Goal: Download file/media

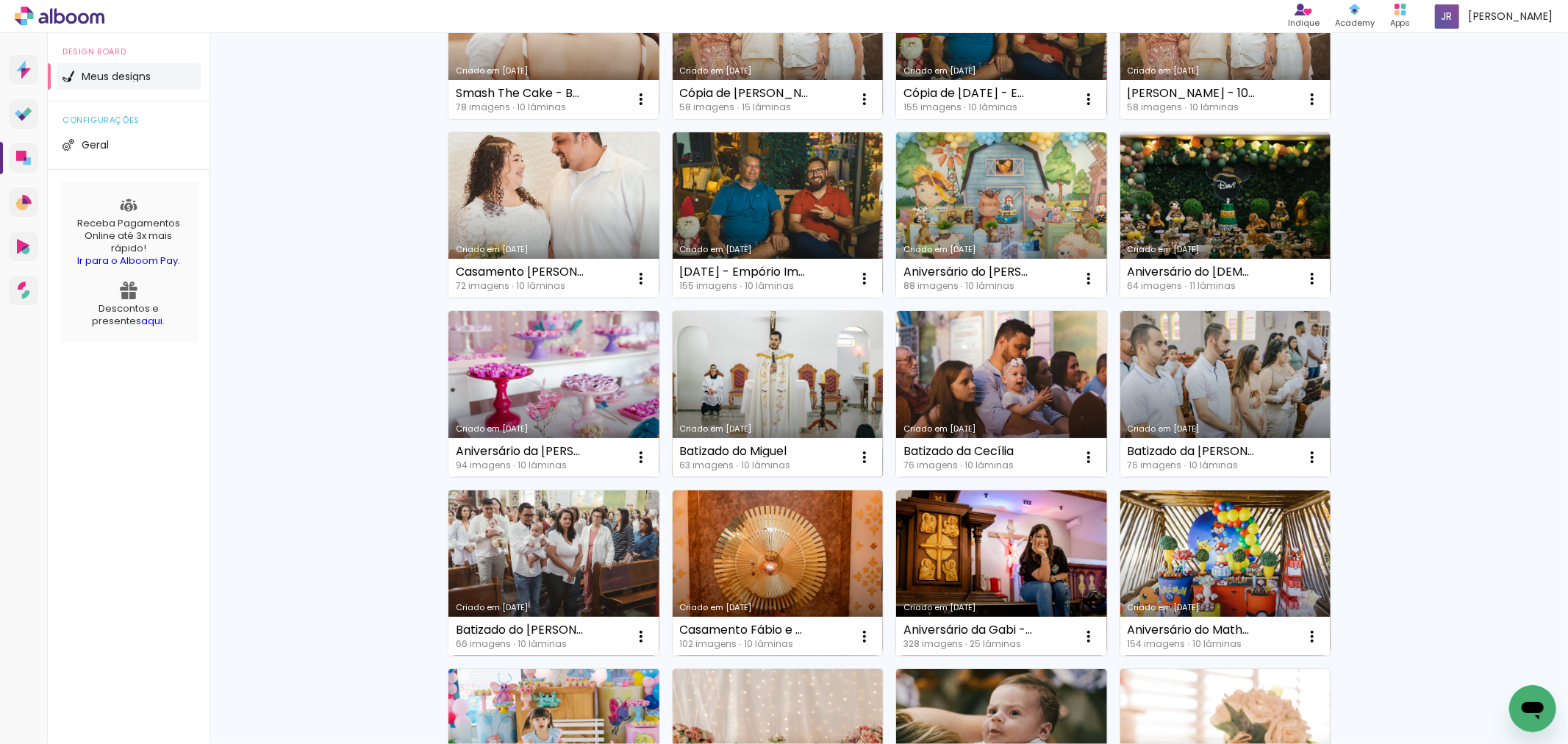
scroll to position [245, 0]
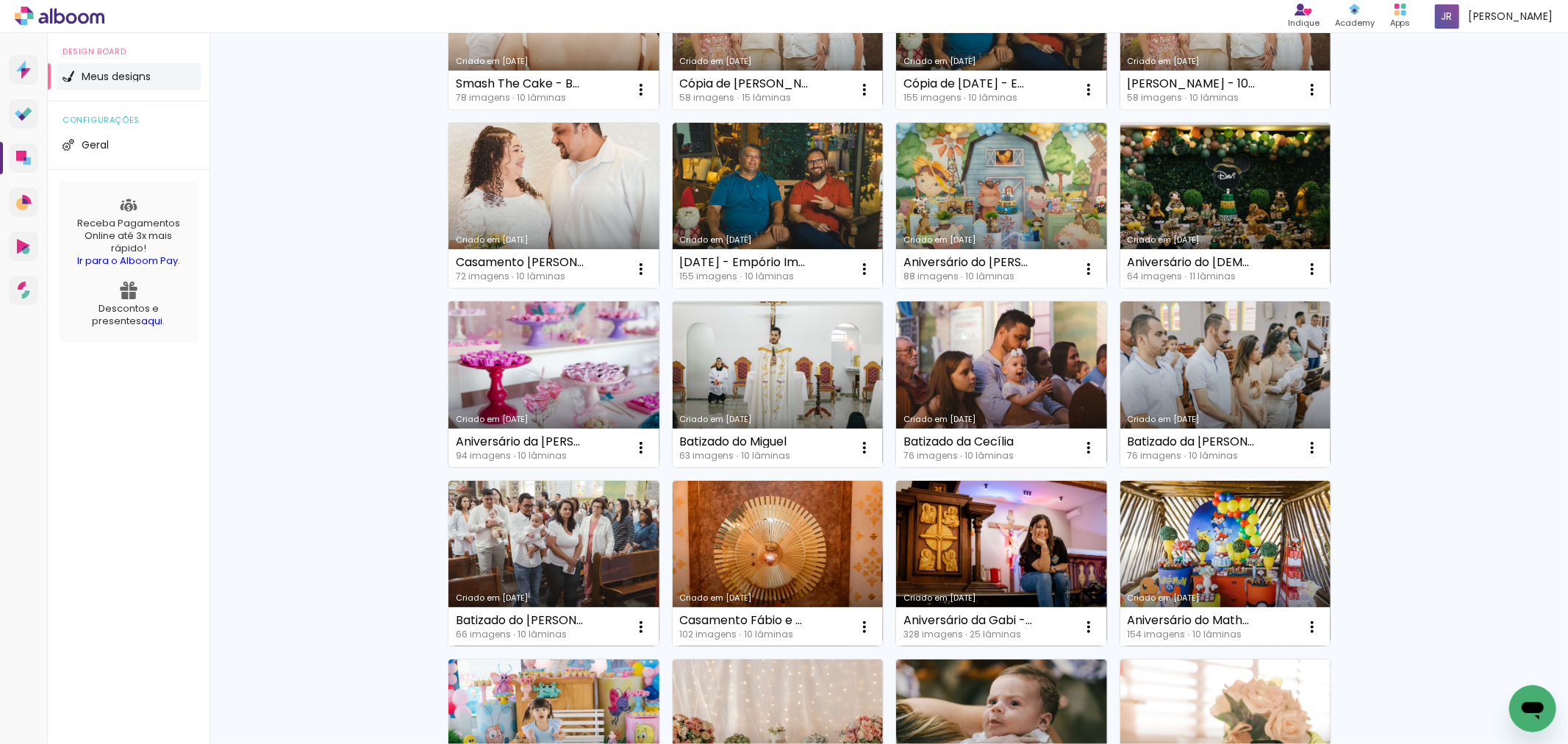
click at [510, 370] on link "Criado em [DATE]" at bounding box center [553, 384] width 211 height 166
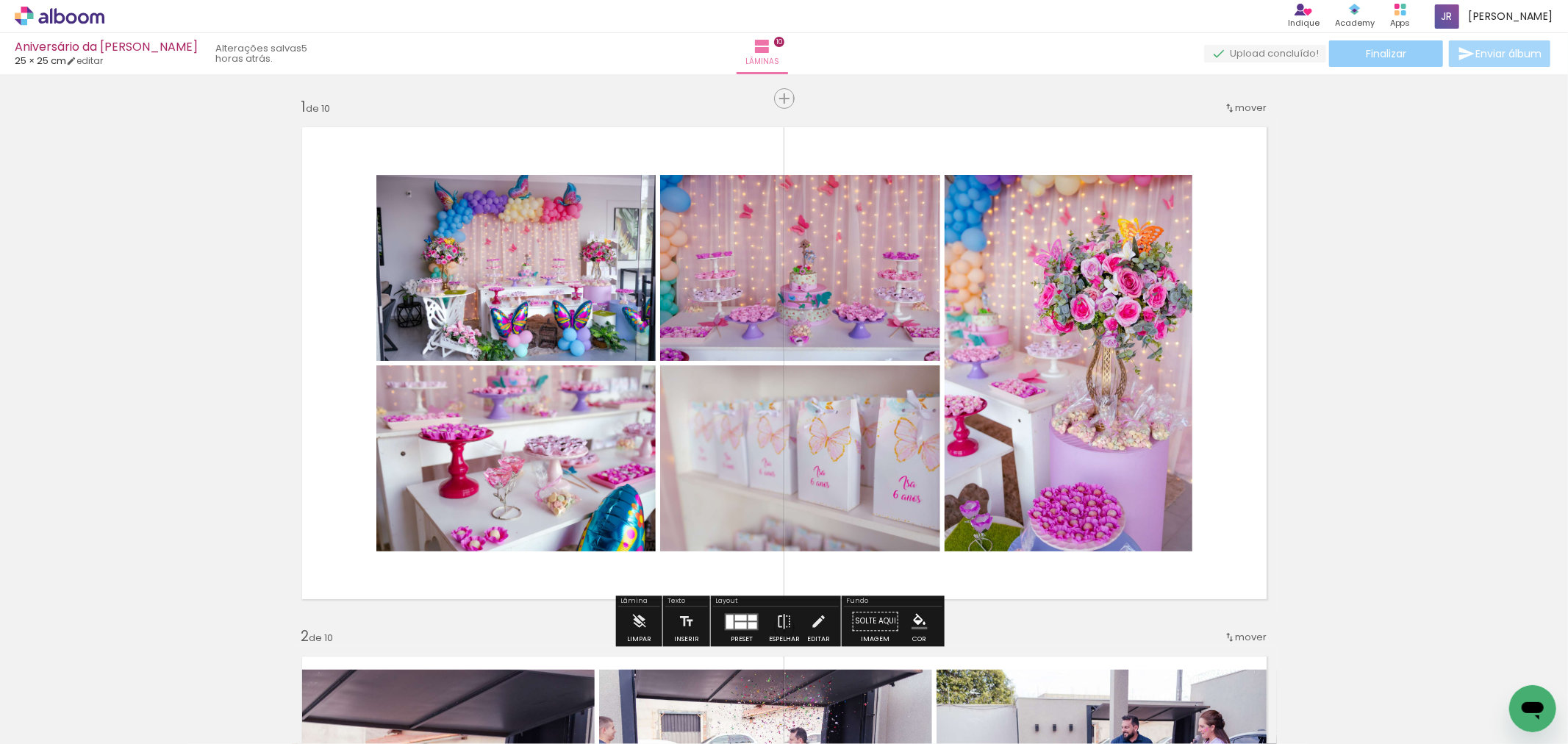
click at [1390, 49] on span "Finalizar" at bounding box center [1386, 54] width 40 height 10
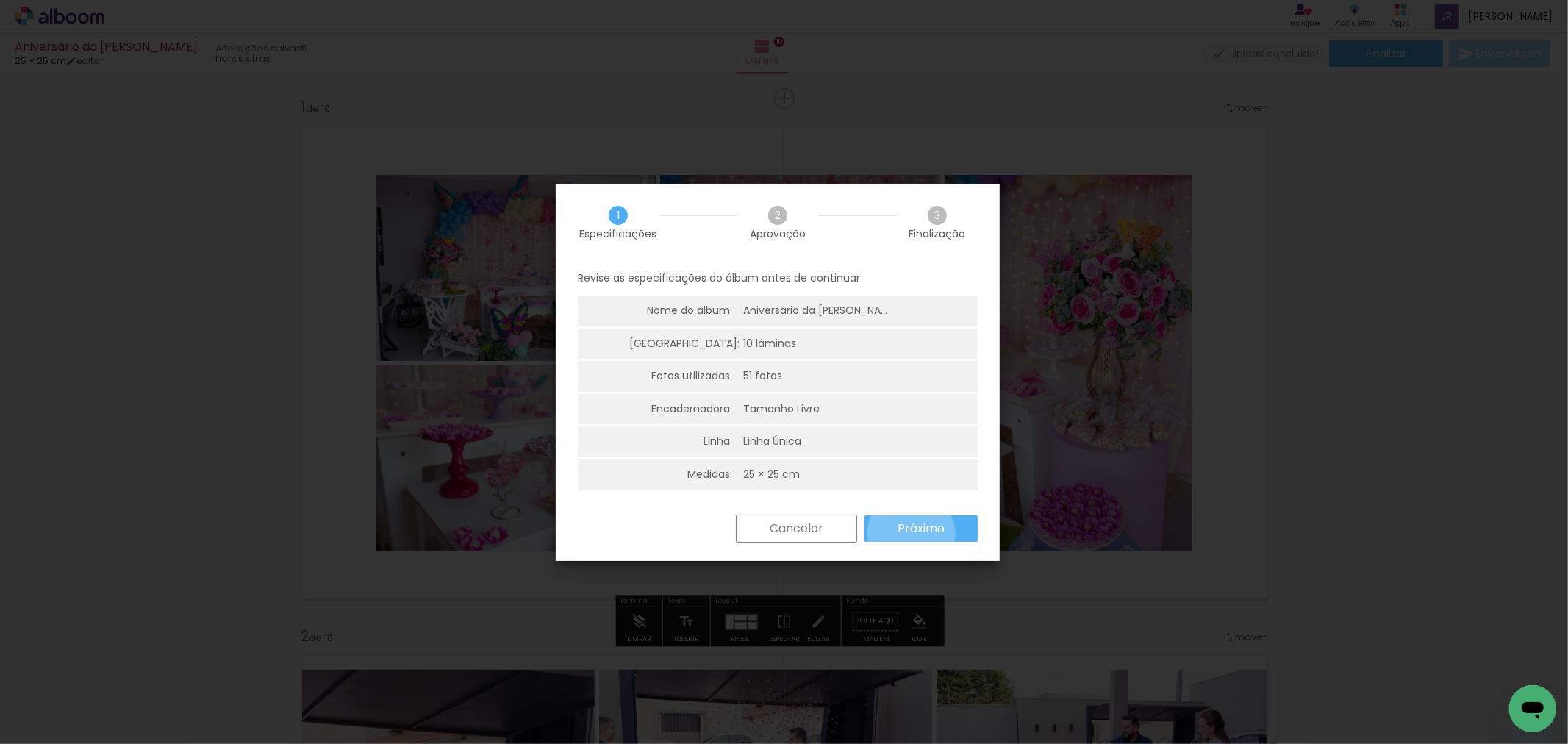
click at [0, 0] on slot "Próximo" at bounding box center [0, 0] width 0 height 0
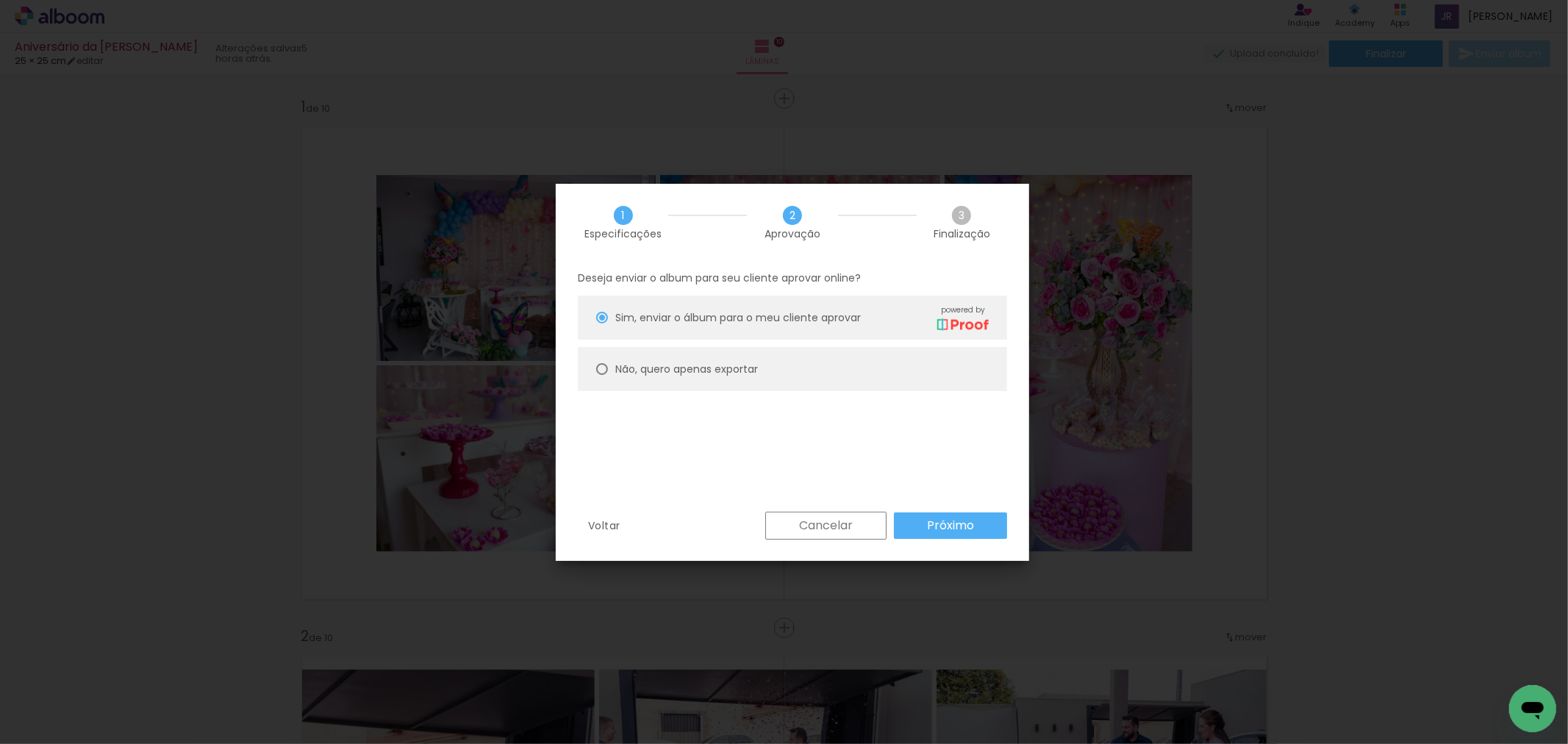
drag, startPoint x: 727, startPoint y: 380, endPoint x: 719, endPoint y: 372, distance: 11.3
click at [723, 380] on paper-radio-button "Não, quero apenas exportar" at bounding box center [792, 369] width 429 height 44
type paper-radio-button "on"
click at [0, 0] on slot "Próximo" at bounding box center [0, 0] width 0 height 0
type input "Alta, 300 DPI"
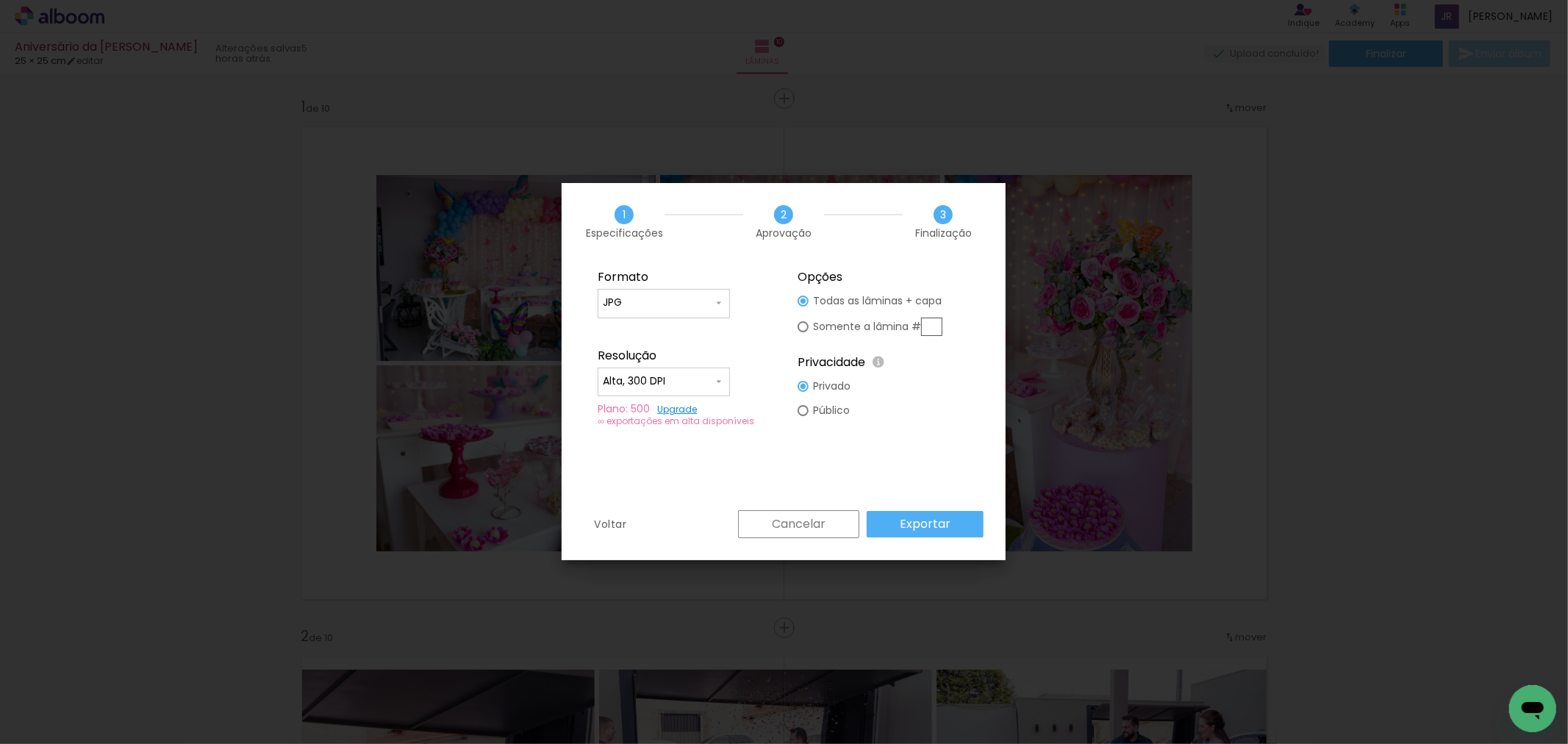
click at [0, 0] on slot "Exportar" at bounding box center [0, 0] width 0 height 0
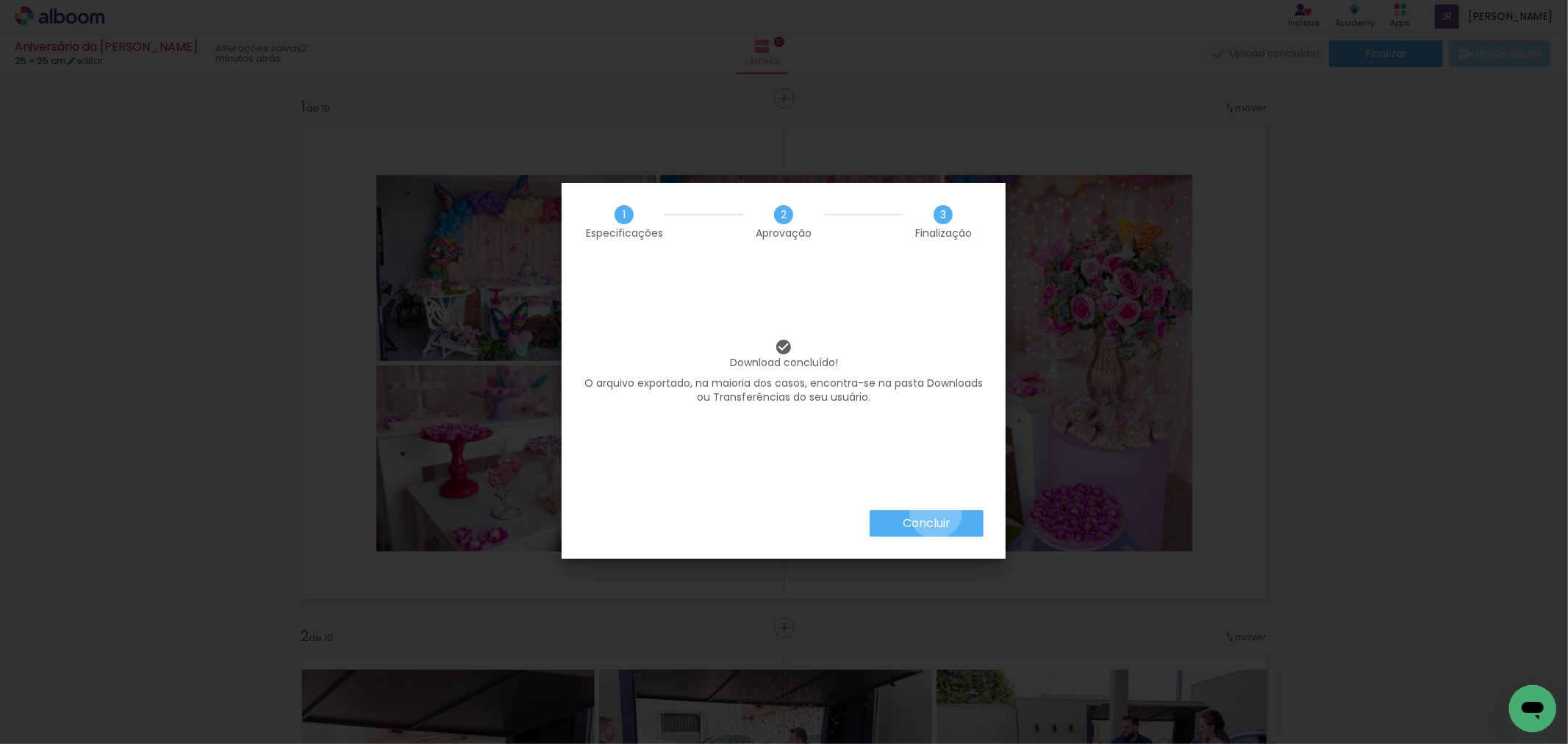
click at [935, 513] on paper-button "Concluir" at bounding box center [926, 523] width 114 height 26
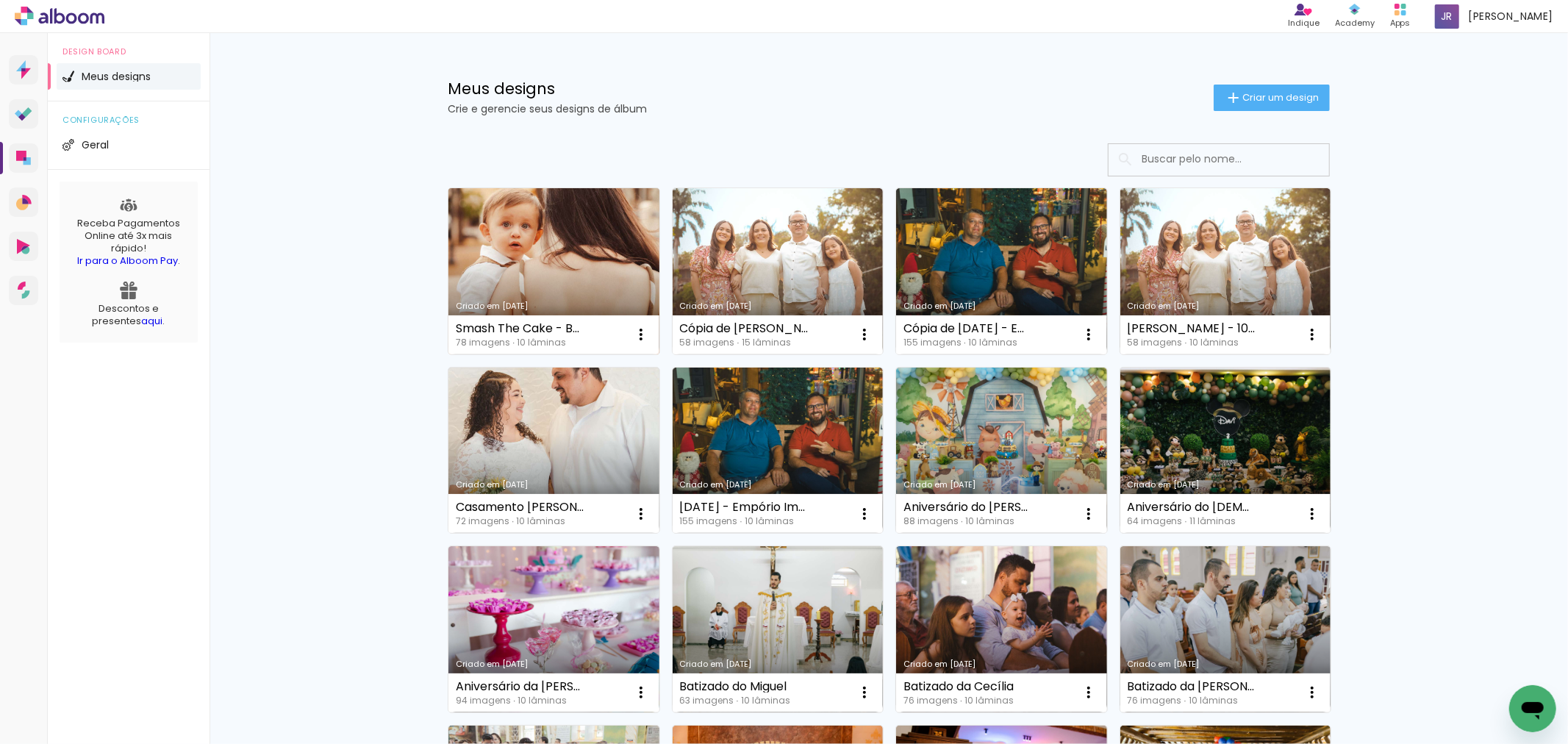
click at [547, 276] on link "Criado em [DATE]" at bounding box center [553, 271] width 211 height 166
